Goal: Book appointment/travel/reservation

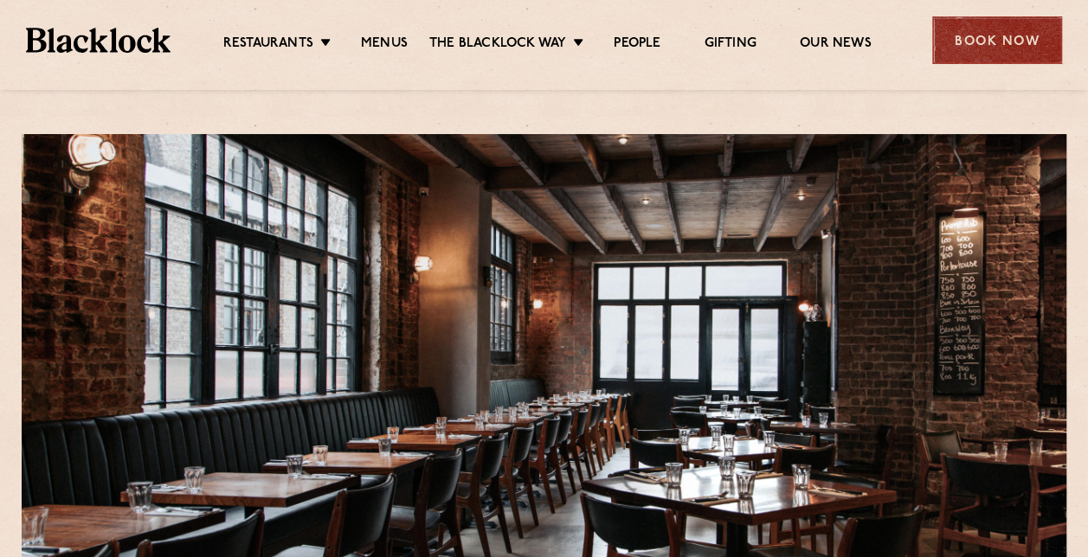
click at [986, 56] on div "Book Now" at bounding box center [997, 40] width 130 height 48
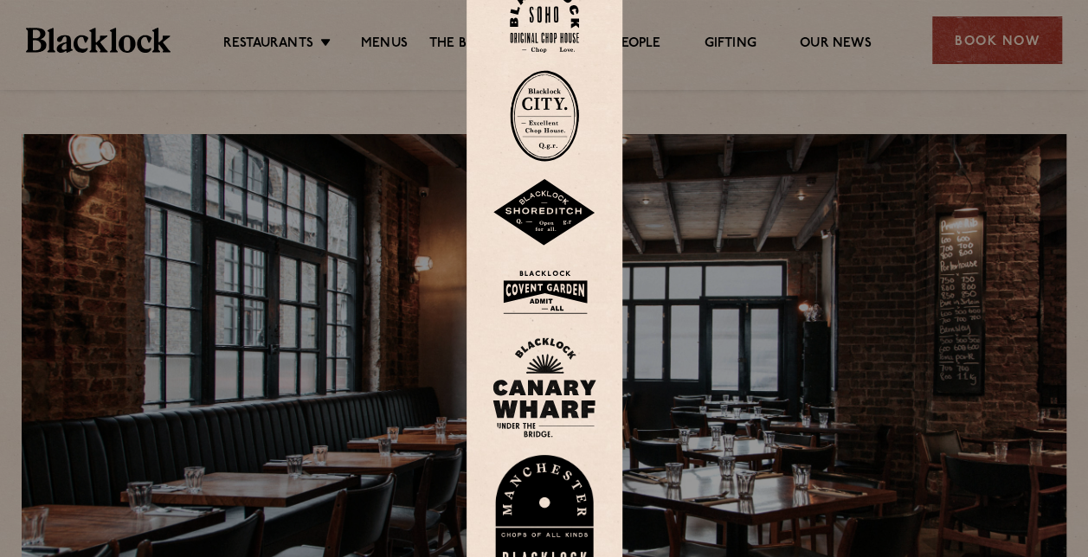
click at [552, 219] on img at bounding box center [544, 212] width 104 height 67
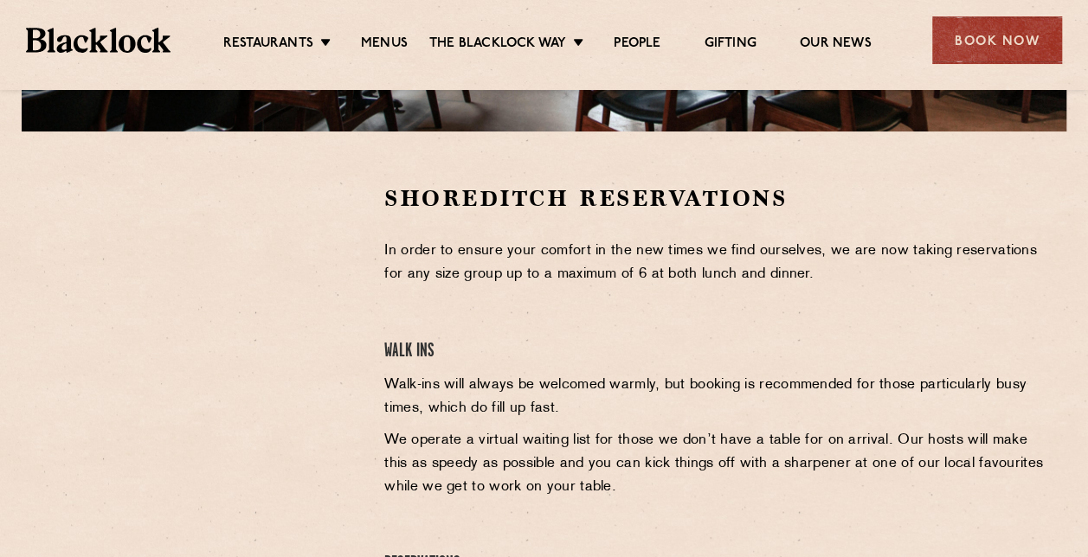
scroll to position [519, 0]
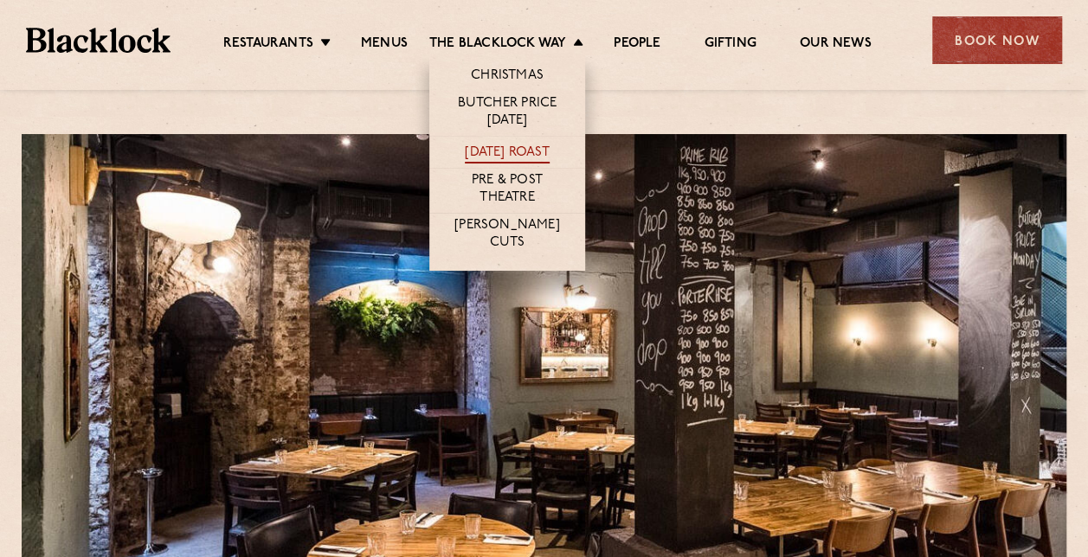
click at [534, 148] on link "[DATE] Roast" at bounding box center [507, 154] width 84 height 19
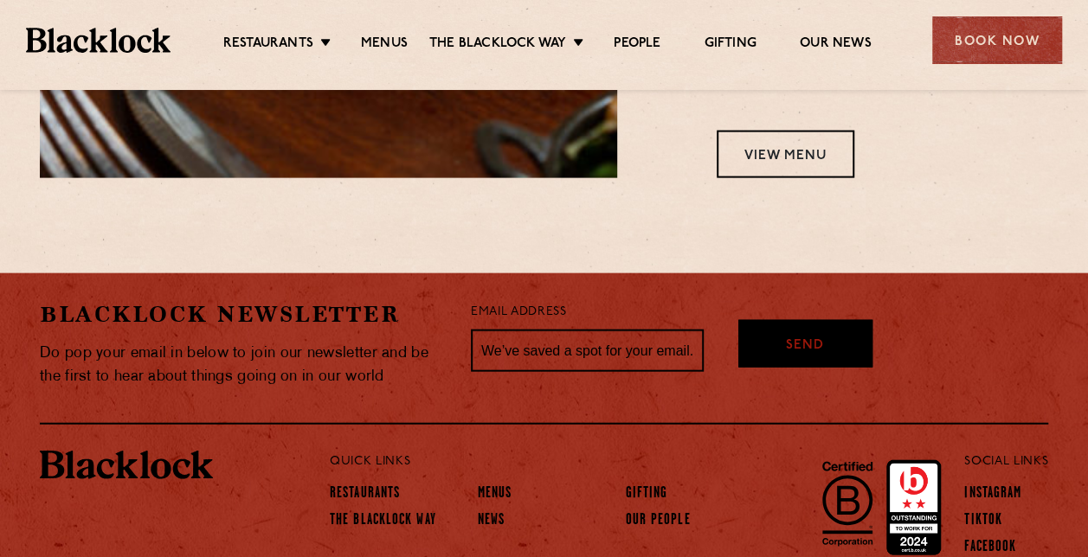
scroll to position [1819, 0]
